Goal: Task Accomplishment & Management: Manage account settings

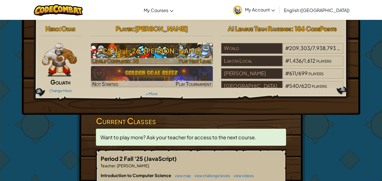
click at [186, 60] on span "Play Next Level" at bounding box center [195, 61] width 33 height 6
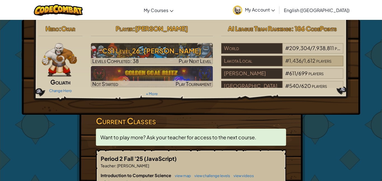
scroll to position [18, 0]
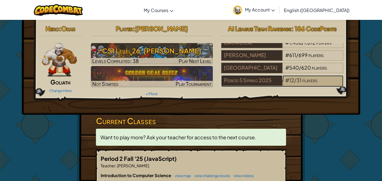
click at [336, 79] on div "# 12 / 31 players" at bounding box center [313, 80] width 61 height 11
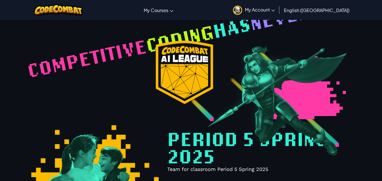
select select "677e99a5697812ccf15d641e"
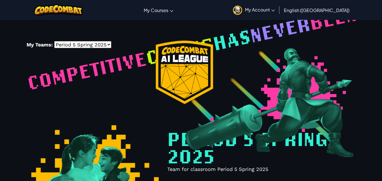
click at [77, 48] on select "-- Period 5 Spring 2025 [PERSON_NAME] LAKOTA LOCAL [GEOGRAPHIC_DATA]" at bounding box center [82, 44] width 57 height 7
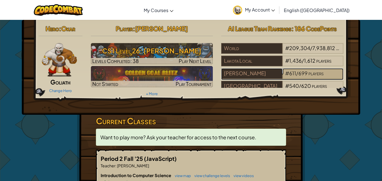
click at [327, 75] on div "# 611 / 699 players" at bounding box center [313, 73] width 61 height 11
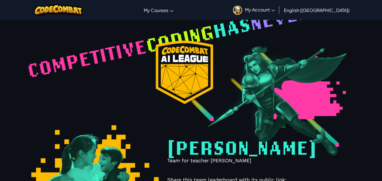
select select "5ff45f427406230022be073e"
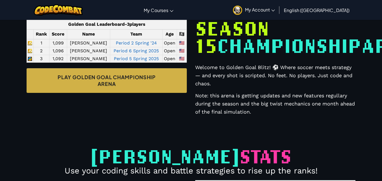
scroll to position [243, 0]
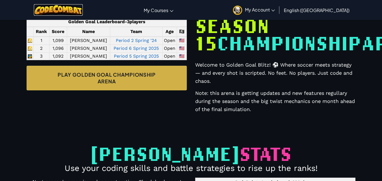
click at [52, 10] on img at bounding box center [58, 9] width 49 height 11
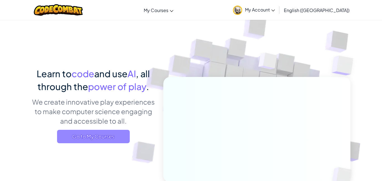
click at [71, 130] on span "Go to My Courses" at bounding box center [93, 136] width 73 height 13
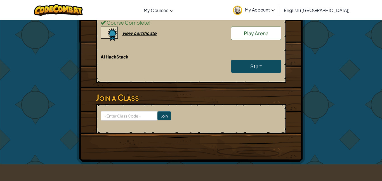
scroll to position [163, 0]
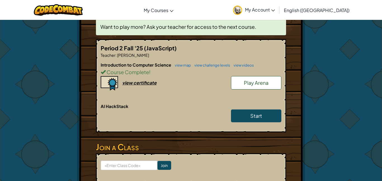
scroll to position [109, 0]
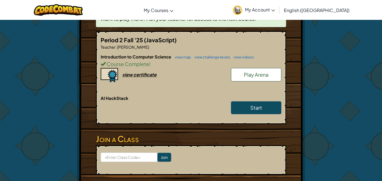
scroll to position [118, 0]
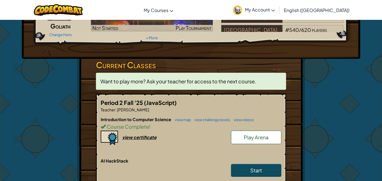
scroll to position [56, 0]
